Goal: Task Accomplishment & Management: Manage account settings

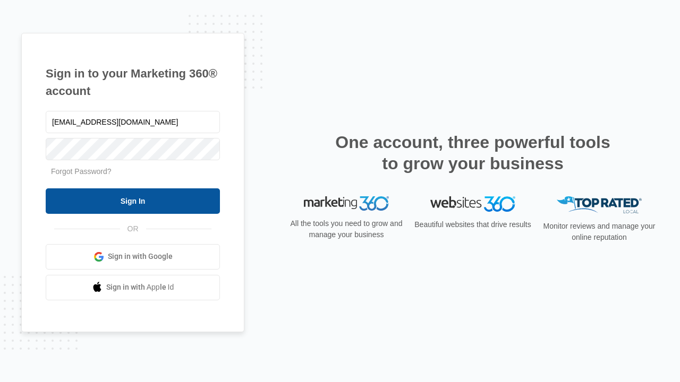
click at [133, 201] on input "Sign In" at bounding box center [133, 201] width 174 height 25
